Goal: Communication & Community: Answer question/provide support

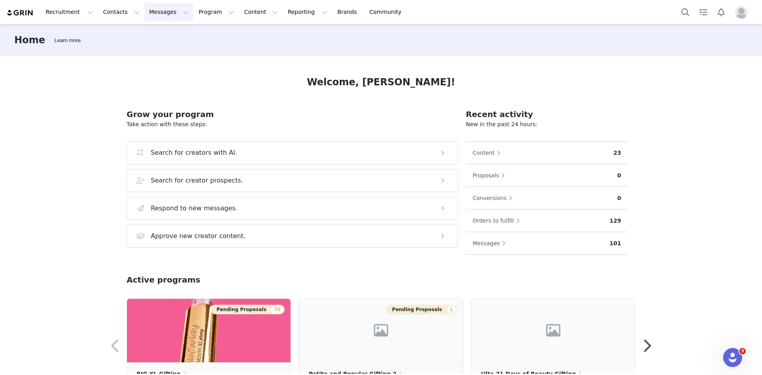
click at [154, 9] on button "Messages Messages" at bounding box center [169, 12] width 49 height 18
click at [159, 53] on div "Inbox" at bounding box center [162, 50] width 53 height 8
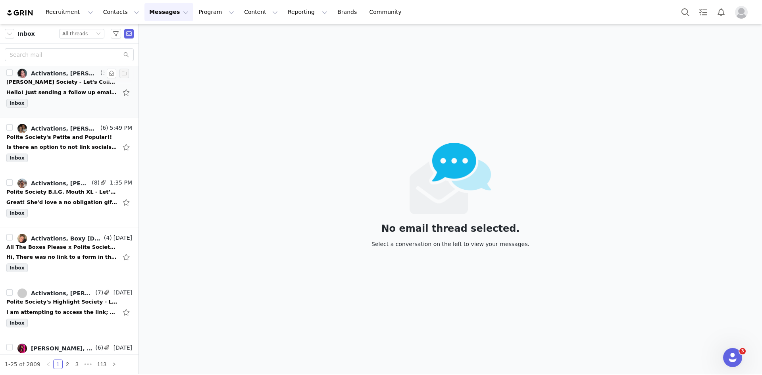
scroll to position [3, 0]
click at [69, 102] on div "Inbox" at bounding box center [69, 106] width 126 height 12
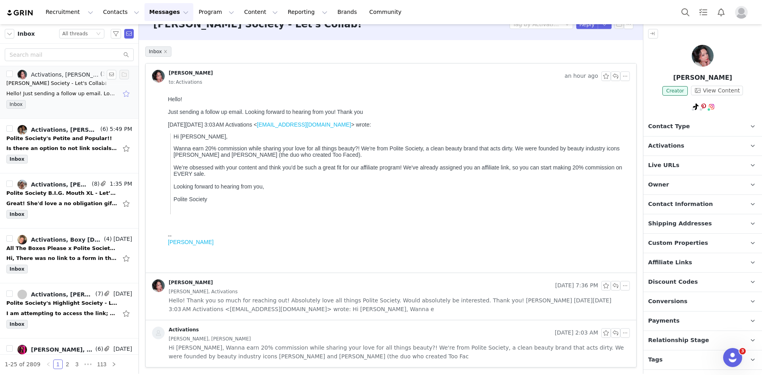
scroll to position [15, 0]
click at [303, 299] on span "Hello! Thank you so much for reaching out! Absolutely love all things Polite So…" at bounding box center [399, 305] width 461 height 17
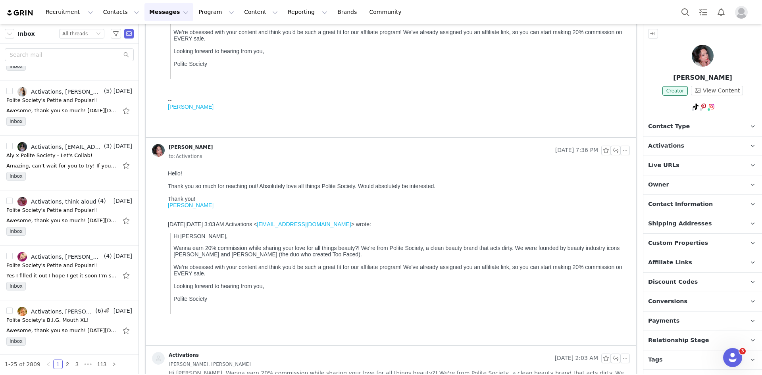
scroll to position [1087, 0]
click at [65, 363] on link "2" at bounding box center [67, 364] width 9 height 9
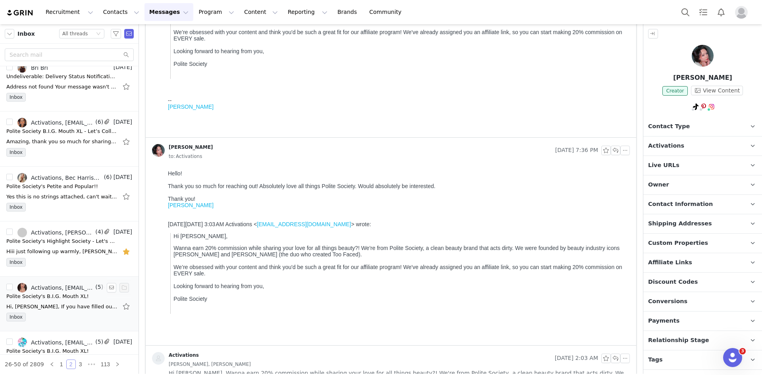
scroll to position [1054, 0]
click at [77, 264] on div "Inbox" at bounding box center [69, 265] width 126 height 12
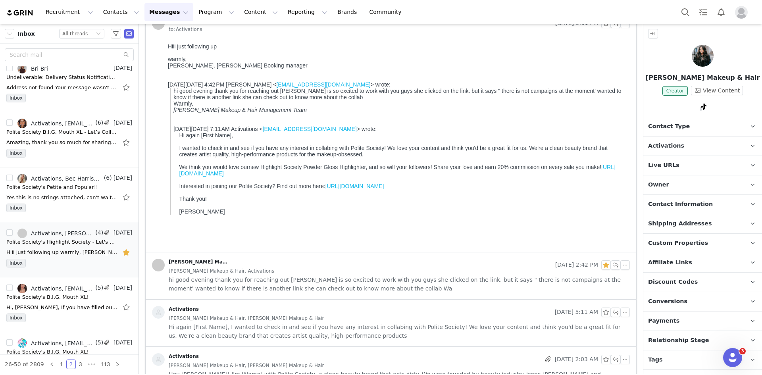
scroll to position [68, 0]
click at [281, 282] on span "hi good evening thank you for reaching out [PERSON_NAME] is so excited to work …" at bounding box center [399, 284] width 461 height 17
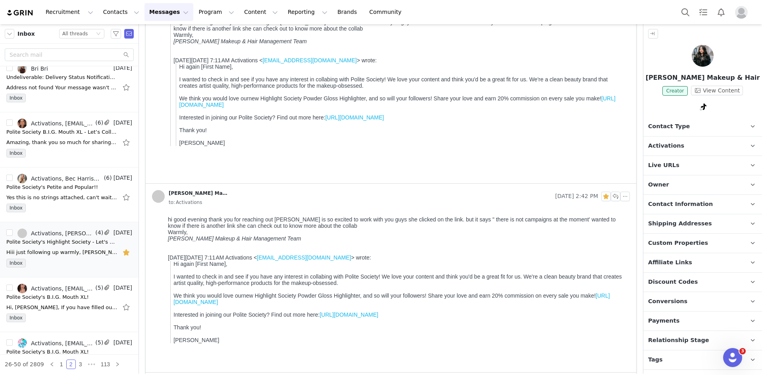
scroll to position [137, 0]
click at [69, 204] on div "Inbox" at bounding box center [69, 210] width 126 height 12
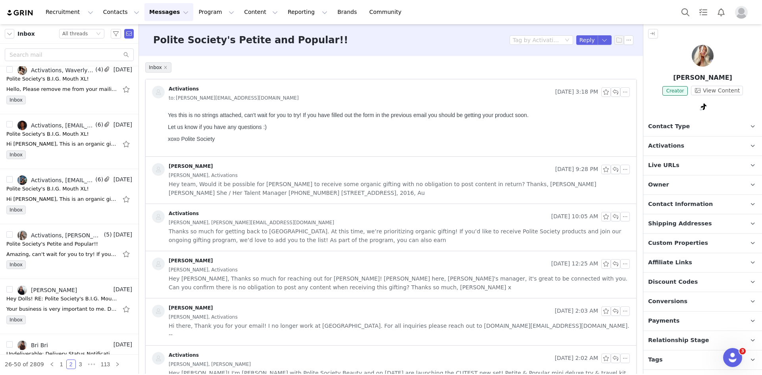
scroll to position [775, 0]
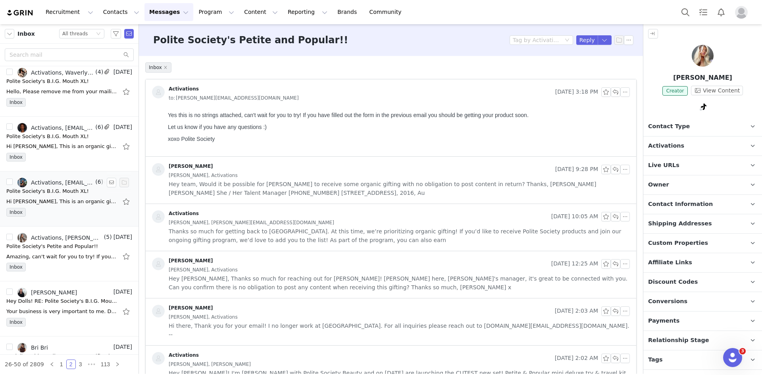
click at [54, 210] on div "Inbox" at bounding box center [69, 214] width 126 height 12
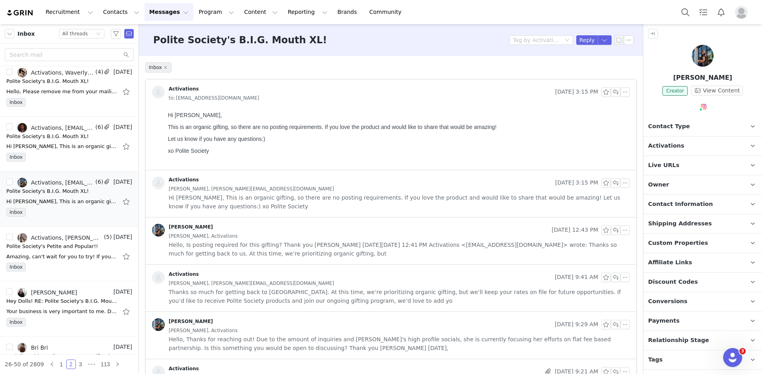
scroll to position [0, 0]
click at [243, 204] on span "Hi [PERSON_NAME], This is an organic gifting, so there are no posting requireme…" at bounding box center [399, 201] width 461 height 17
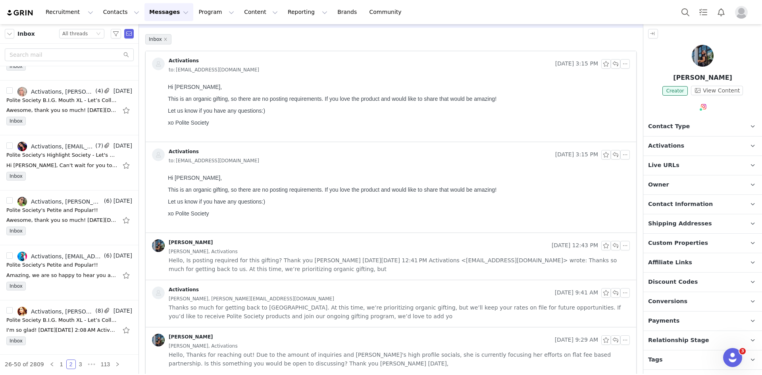
scroll to position [143, 0]
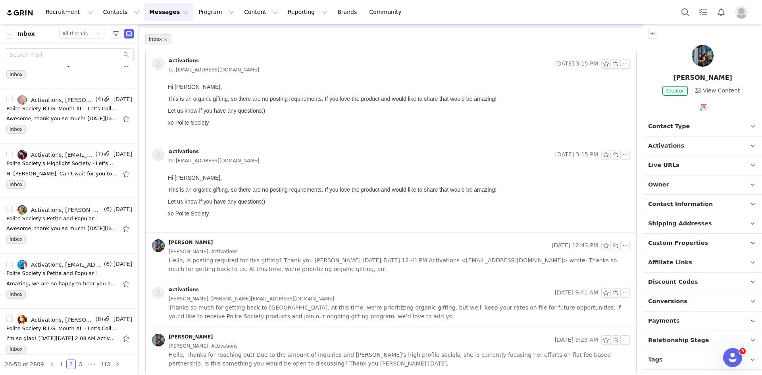
click at [57, 364] on link "1" at bounding box center [61, 364] width 9 height 9
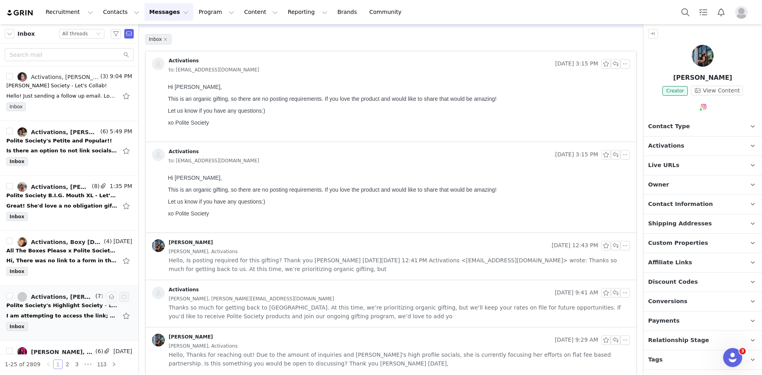
scroll to position [0, 0]
click at [73, 99] on div "Hello! Just sending a follow up email. Looking forward to hearing from you! Tha…" at bounding box center [61, 96] width 111 height 8
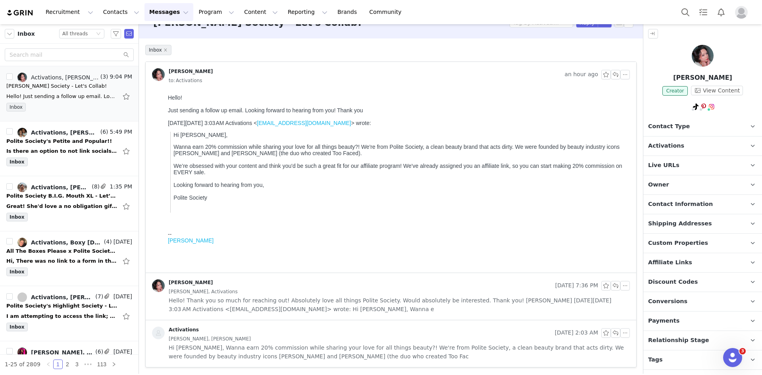
scroll to position [17, 0]
click at [299, 294] on div "[PERSON_NAME], Activations" at bounding box center [399, 292] width 461 height 9
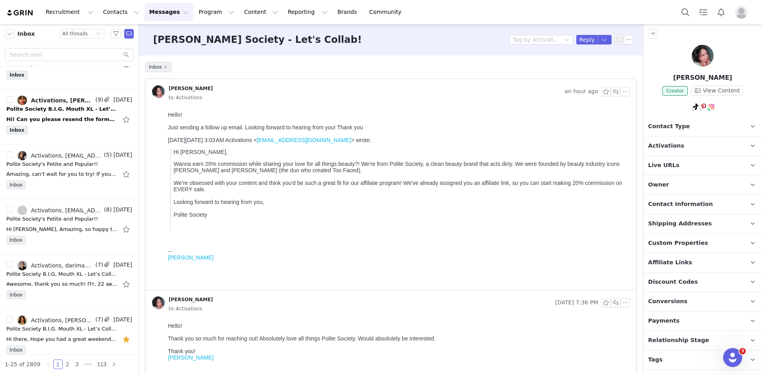
scroll to position [431, 0]
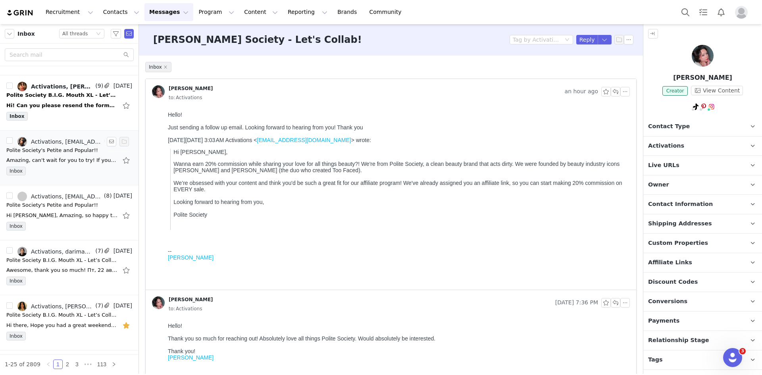
click at [51, 169] on div "Inbox" at bounding box center [69, 173] width 126 height 12
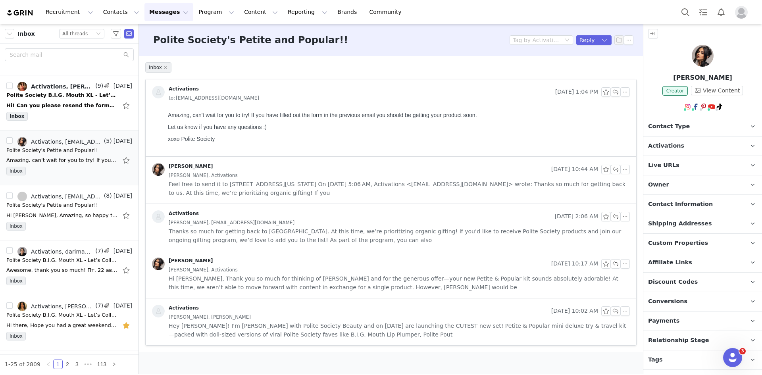
scroll to position [0, 0]
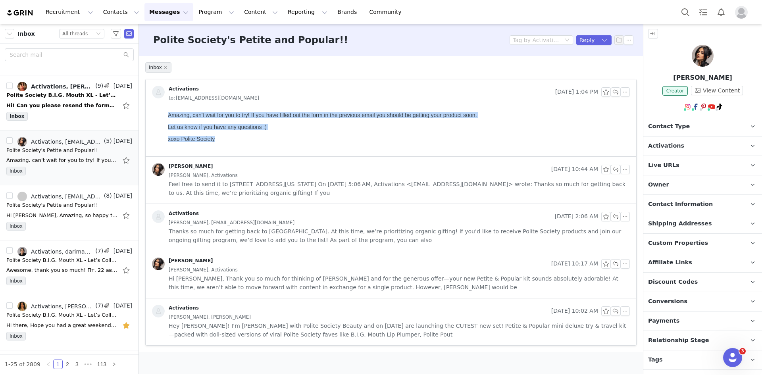
drag, startPoint x: 166, startPoint y: 114, endPoint x: 277, endPoint y: 137, distance: 112.9
click at [277, 137] on html "Amazing, can't wait for you to try! If you have filled out the form in the prev…" at bounding box center [397, 133] width 465 height 48
copy body "Amazing, can't wait for you to try! If you have filled out the form in the prev…"
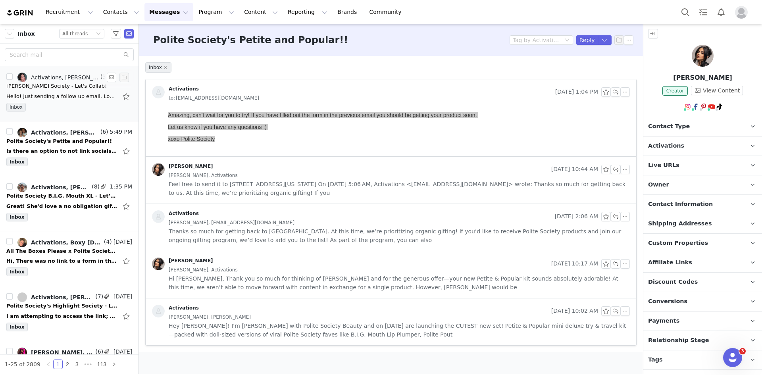
click at [71, 96] on div "Hello! Just sending a follow up email. Looking forward to hearing from you! Tha…" at bounding box center [61, 96] width 111 height 8
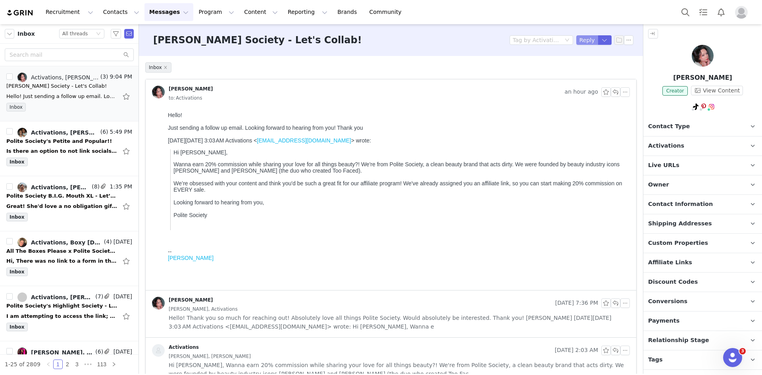
click at [580, 37] on button "Reply" at bounding box center [587, 40] width 22 height 10
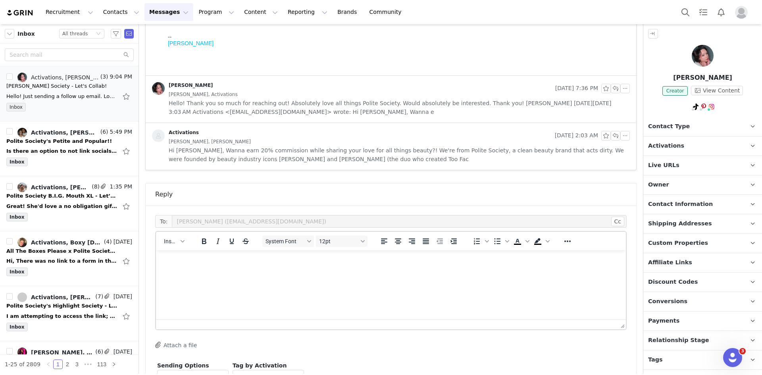
click at [202, 261] on p "Rich Text Area. Press ALT-0 for help." at bounding box center [390, 261] width 457 height 9
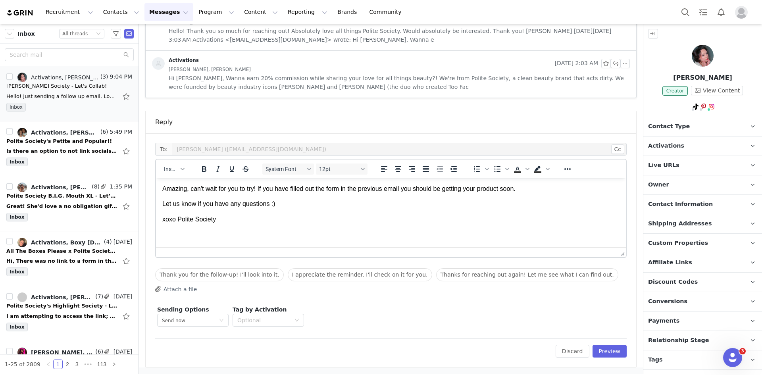
scroll to position [286, 0]
click at [610, 351] on button "Preview" at bounding box center [610, 352] width 35 height 13
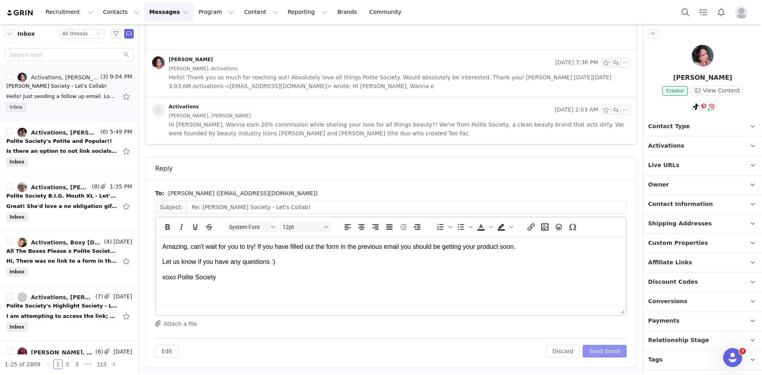
scroll to position [0, 0]
click at [610, 351] on button "Send Email" at bounding box center [605, 351] width 44 height 13
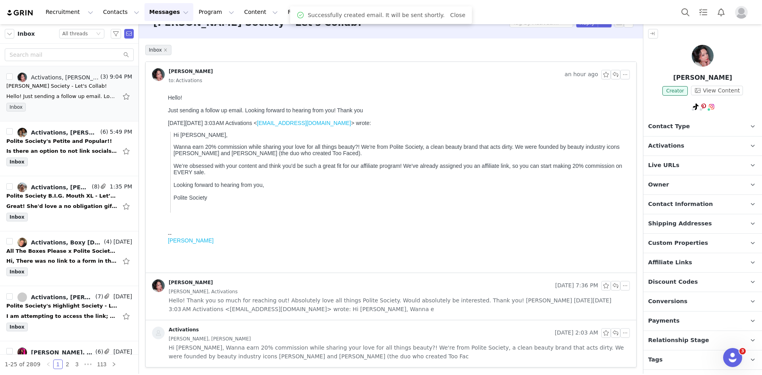
scroll to position [17, 0]
click at [265, 338] on div "[PERSON_NAME], [PERSON_NAME]" at bounding box center [399, 339] width 461 height 9
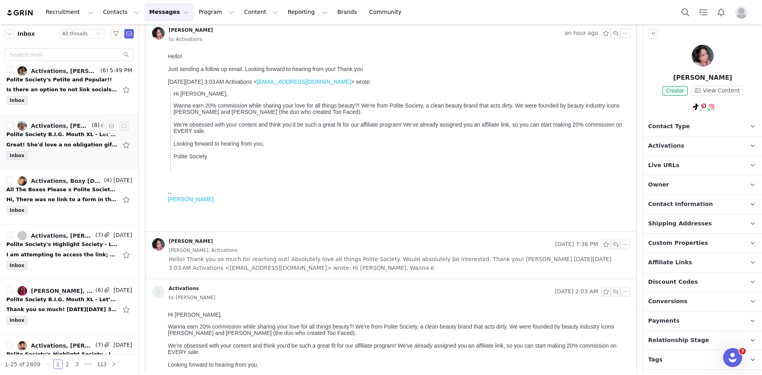
scroll to position [62, 0]
click at [61, 159] on div "Inbox" at bounding box center [69, 156] width 126 height 12
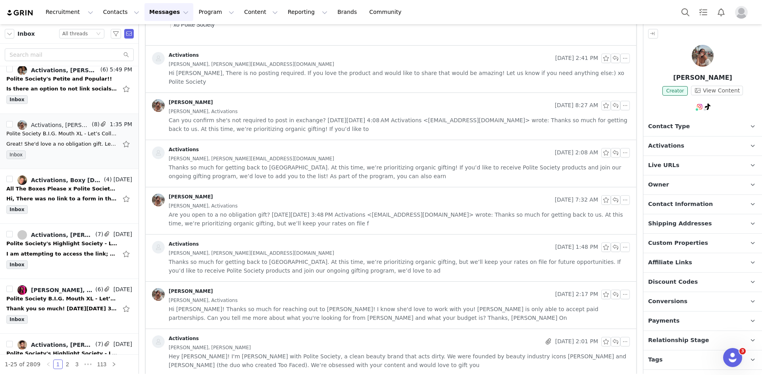
scroll to position [138, 0]
click at [237, 345] on div "[PERSON_NAME], [PERSON_NAME]" at bounding box center [399, 349] width 461 height 9
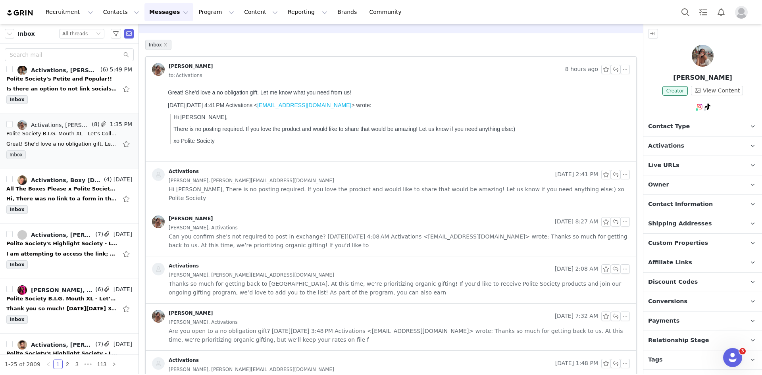
scroll to position [0, 0]
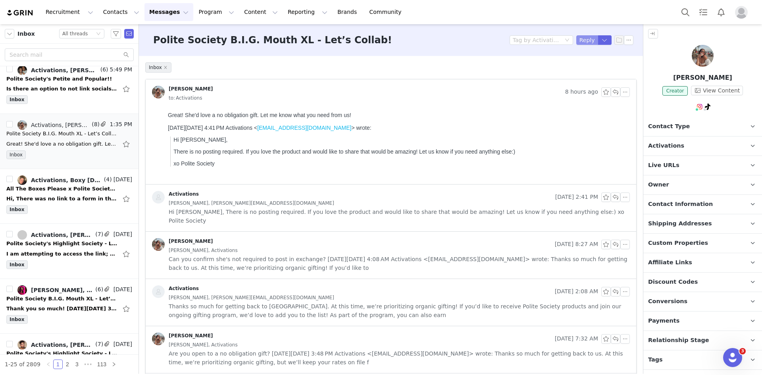
click at [582, 38] on button "Reply" at bounding box center [587, 40] width 22 height 10
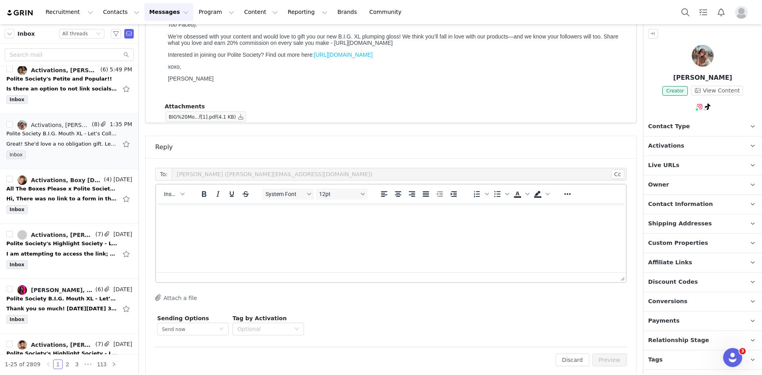
click at [262, 225] on html at bounding box center [391, 213] width 470 height 21
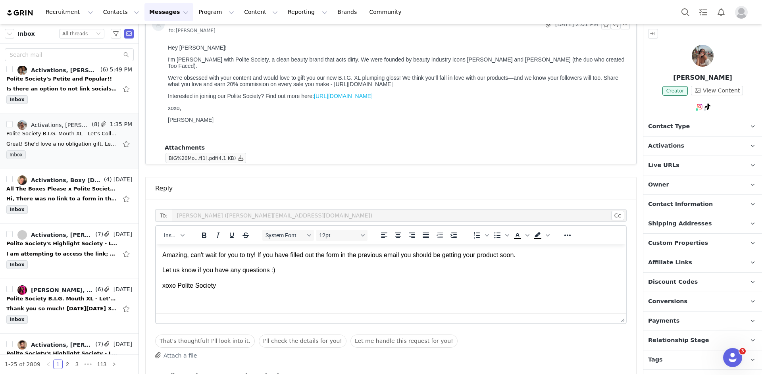
scroll to position [514, 0]
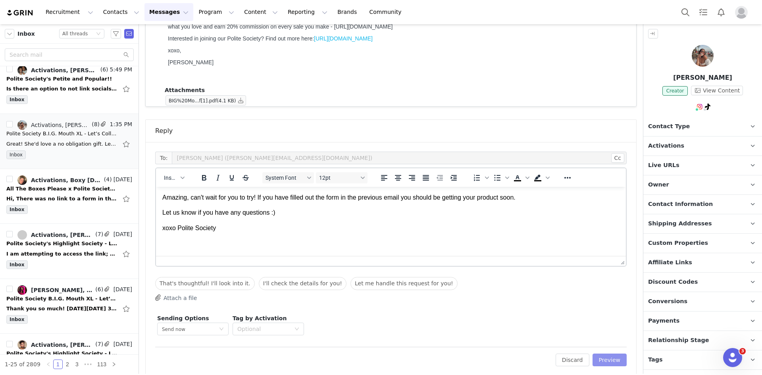
click at [615, 354] on button "Preview" at bounding box center [610, 360] width 35 height 13
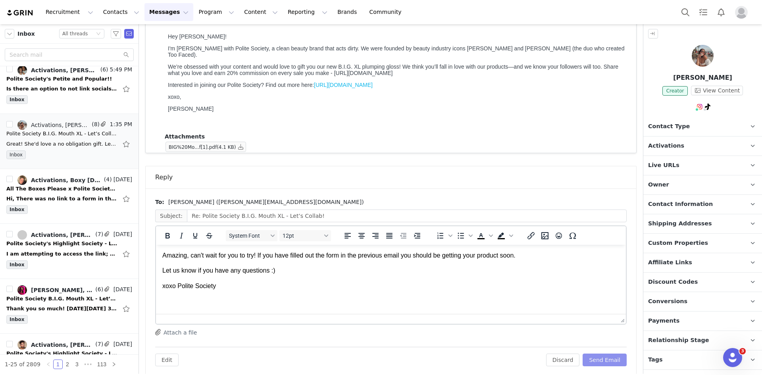
scroll to position [0, 0]
click at [613, 354] on button "Send Email" at bounding box center [605, 360] width 44 height 13
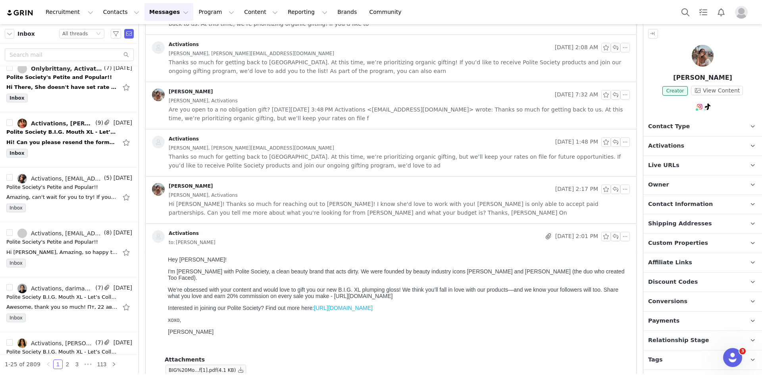
scroll to position [393, 0]
